Goal: Book appointment/travel/reservation

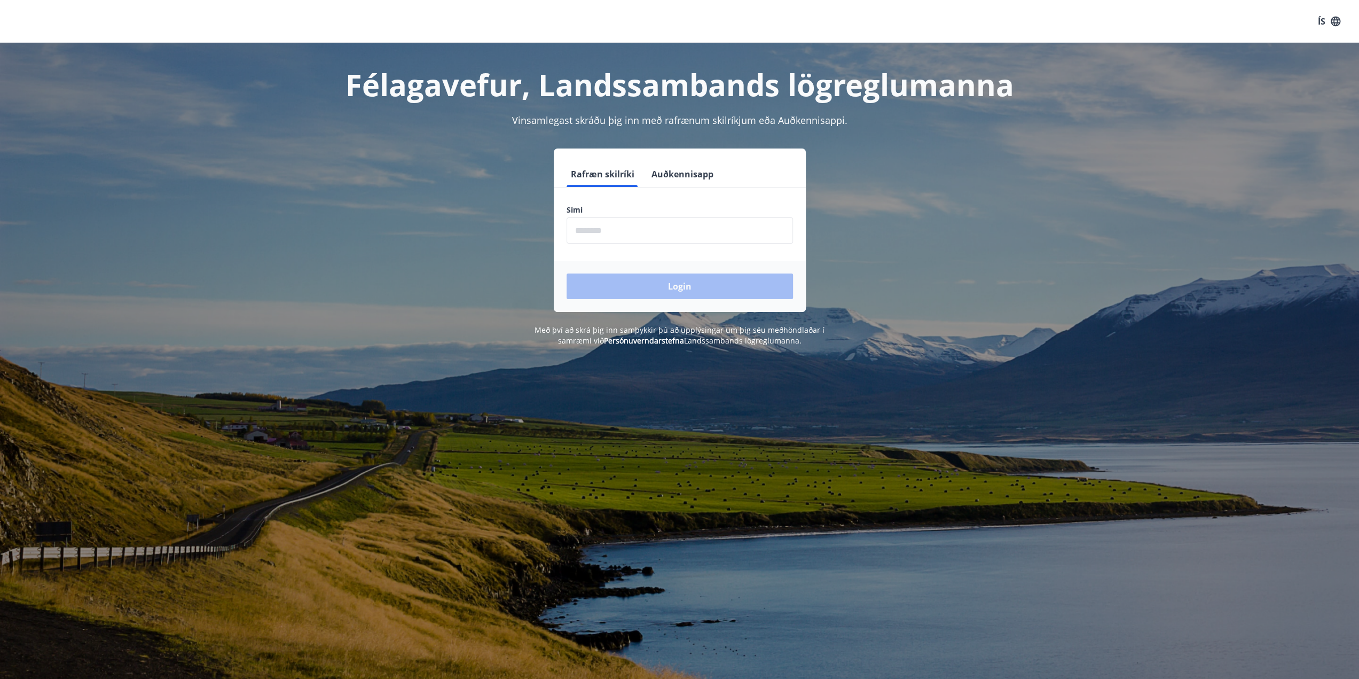
click at [623, 230] on input "phone" at bounding box center [680, 230] width 226 height 26
type input "********"
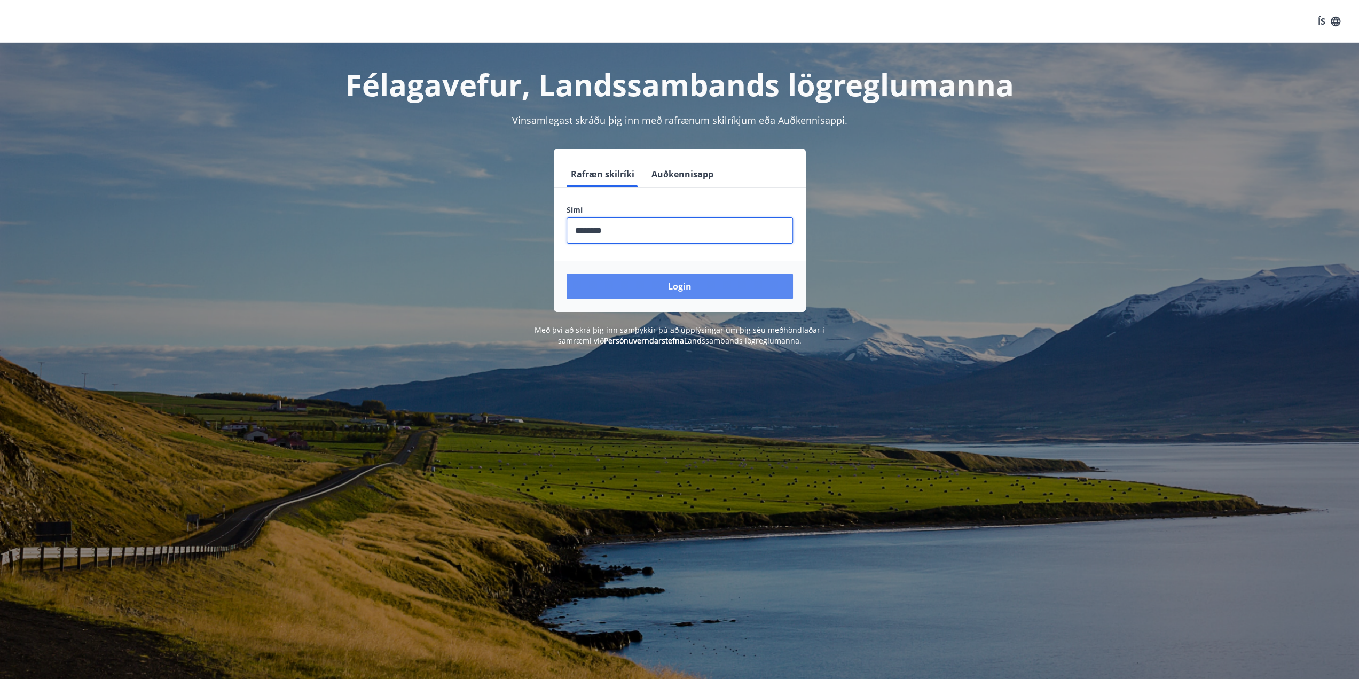
click at [632, 281] on button "Login" at bounding box center [680, 286] width 226 height 26
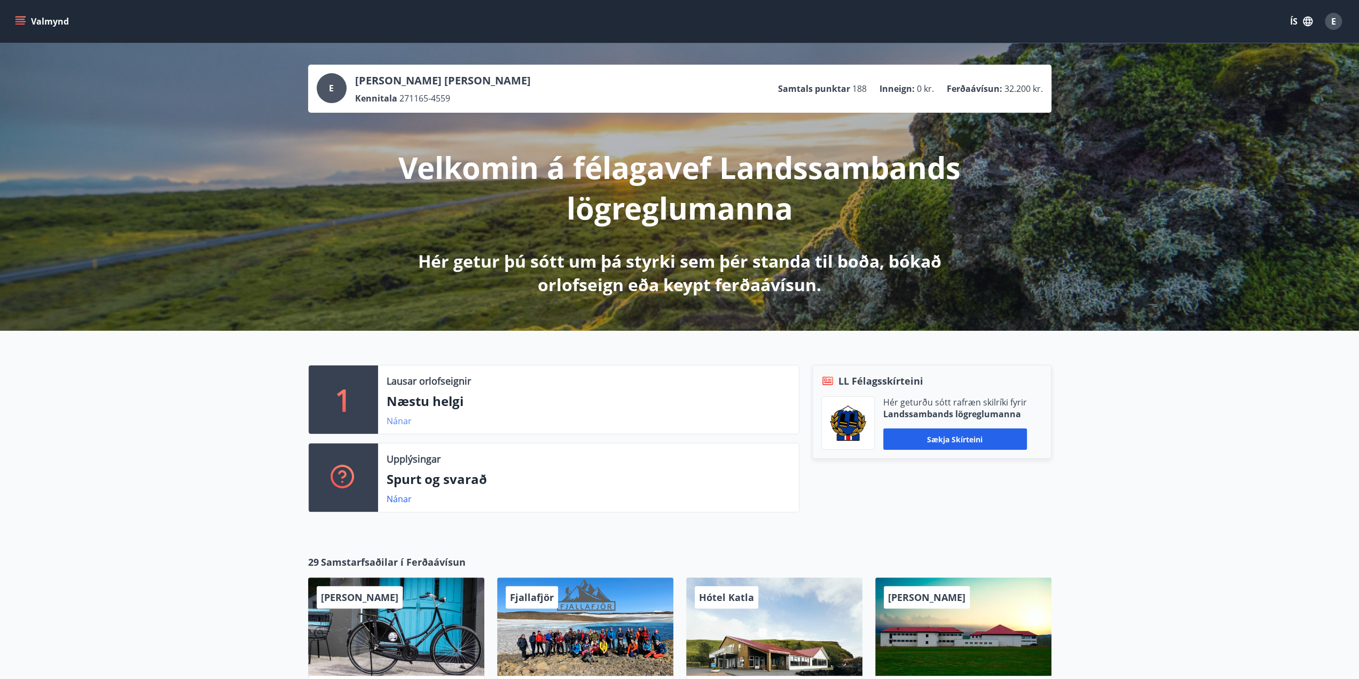
click at [394, 421] on link "Nánar" at bounding box center [399, 421] width 25 height 12
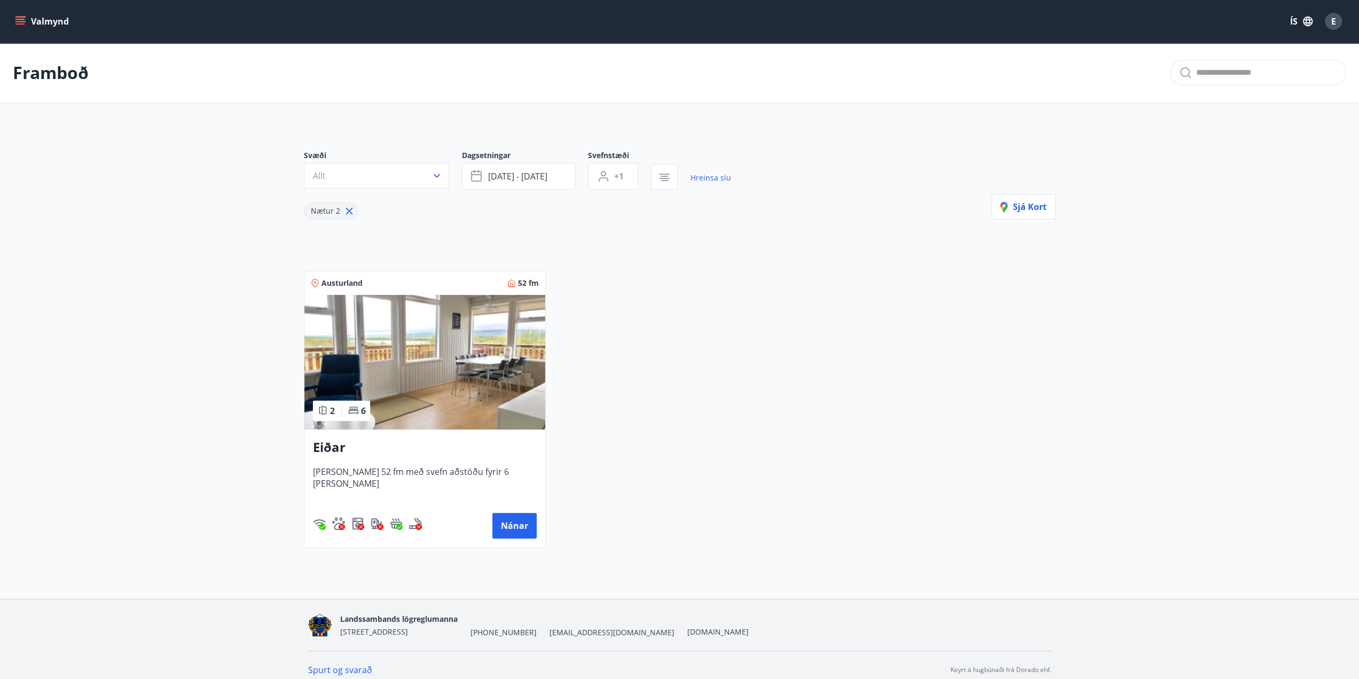
click at [23, 20] on icon "menu" at bounding box center [20, 21] width 11 height 11
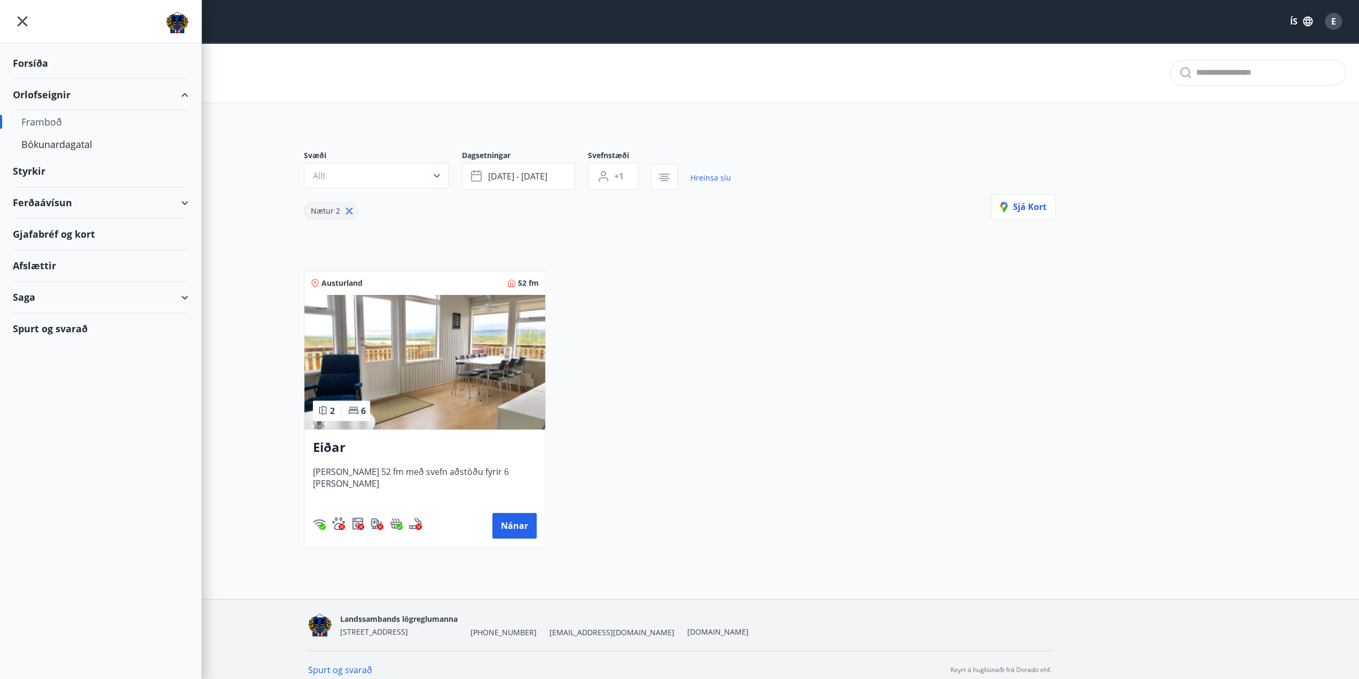
click at [184, 198] on div "Ferðaávísun" at bounding box center [101, 203] width 176 height 32
type input "*"
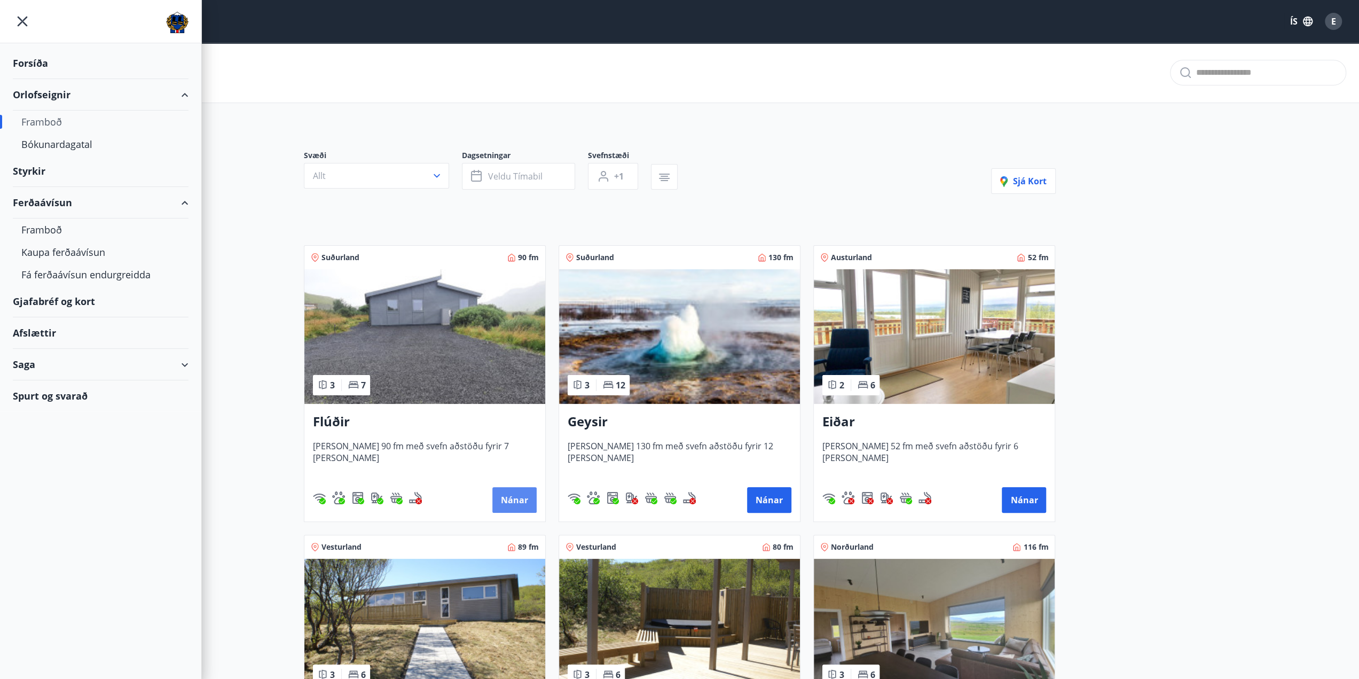
click at [513, 497] on button "Nánar" at bounding box center [515, 500] width 44 height 26
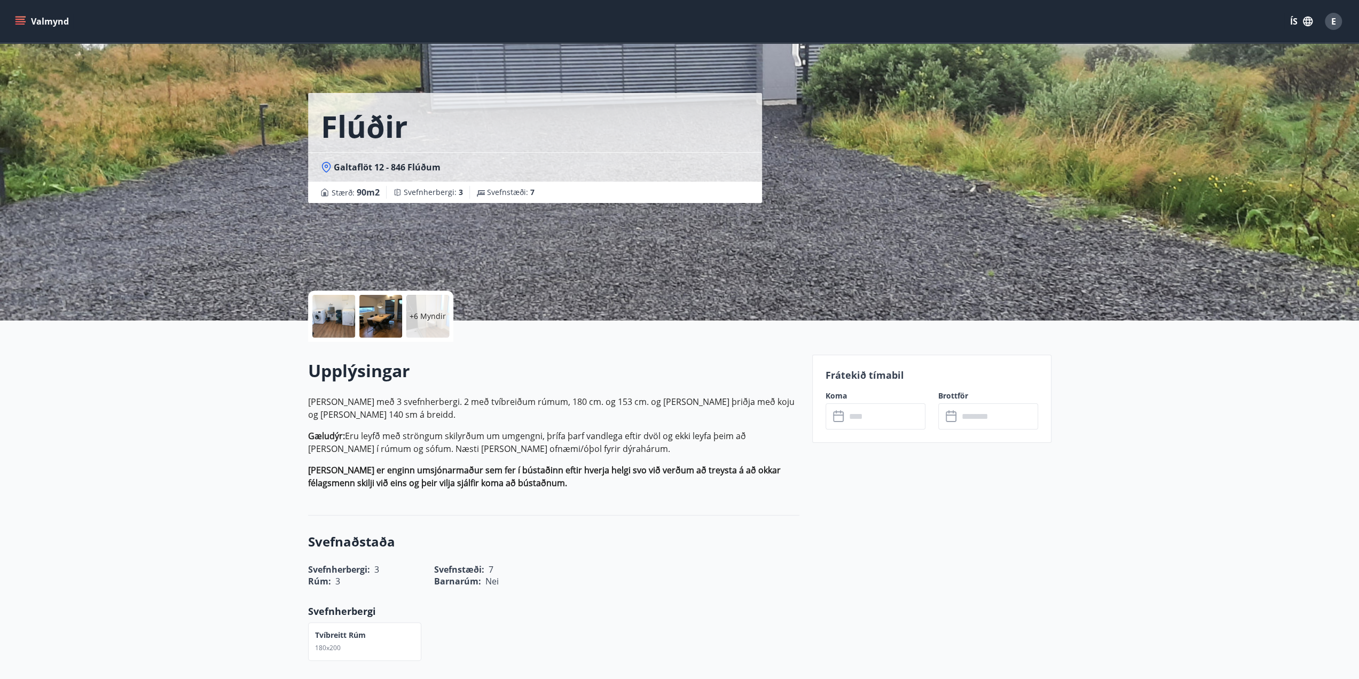
click at [870, 417] on input "text" at bounding box center [886, 416] width 80 height 26
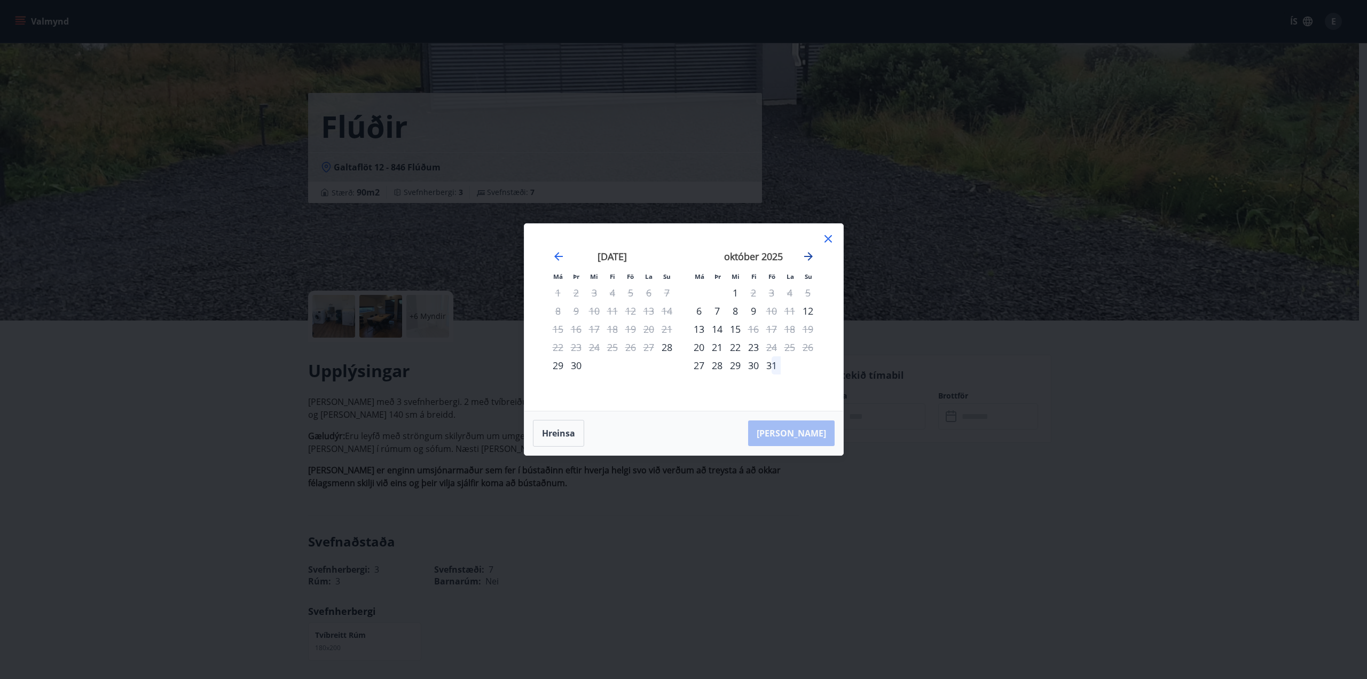
click at [808, 256] on icon "Move forward to switch to the next month." at bounding box center [808, 256] width 9 height 9
click at [830, 238] on icon at bounding box center [828, 238] width 13 height 13
